Goal: Task Accomplishment & Management: Manage account settings

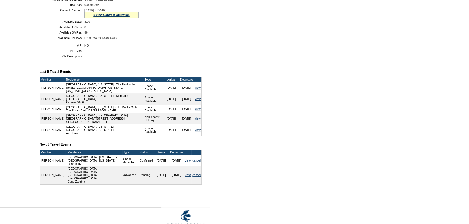
scroll to position [163, 0]
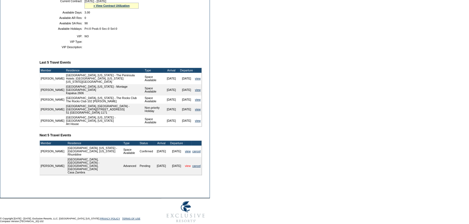
click at [186, 164] on link "view" at bounding box center [188, 165] width 6 height 3
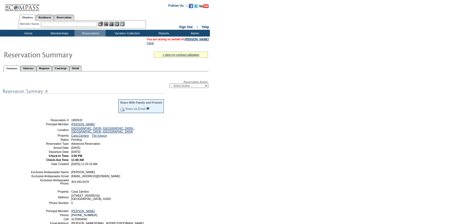
click at [188, 87] on select "-- Select Action -- Modify Reservation Dates Modify Reservation Cost Modify Occ…" at bounding box center [188, 86] width 39 height 4
select select "ConfirmRes"
click at [169, 84] on select "-- Select Action -- Modify Reservation Dates Modify Reservation Cost Modify Occ…" at bounding box center [188, 86] width 39 height 4
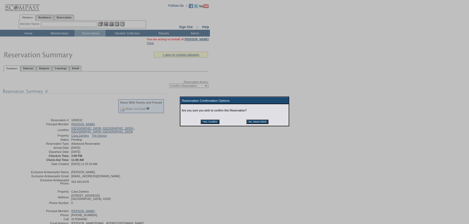
click at [213, 124] on input "Yes, Confirm" at bounding box center [210, 122] width 19 height 4
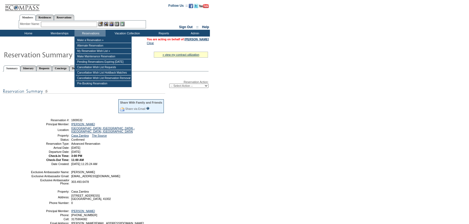
click at [87, 26] on input "text" at bounding box center [69, 24] width 56 height 5
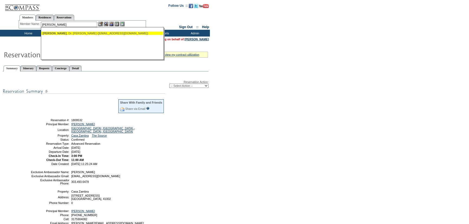
click at [81, 33] on div "Laska , Dr. Mark (mlaska@greatecology.com)" at bounding box center [102, 33] width 119 height 3
type input "Laska, Dr. Mark (mlaska@greatecology.com)"
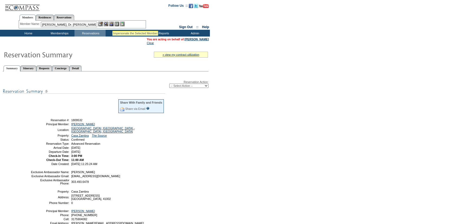
click at [112, 24] on img at bounding box center [111, 24] width 5 height 5
click at [106, 24] on img at bounding box center [106, 24] width 5 height 5
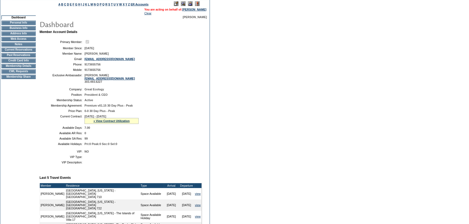
scroll to position [24, 0]
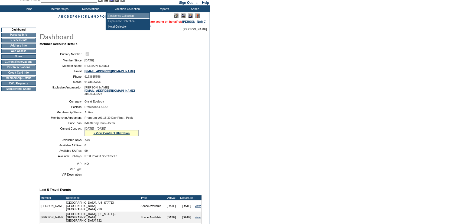
click at [117, 14] on td "Residence Collection" at bounding box center [128, 15] width 43 height 5
